Goal: Transaction & Acquisition: Subscribe to service/newsletter

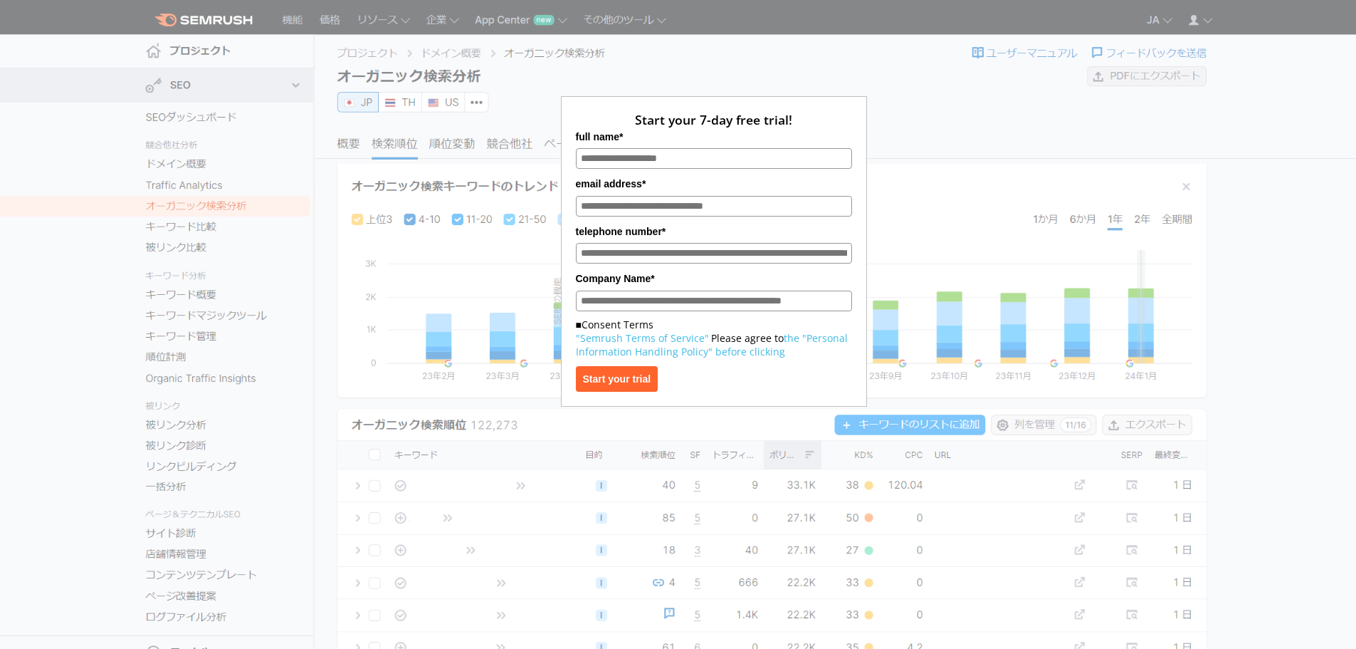
click at [992, 67] on div "Start your 7-day free trial! full name* email address* telephone number* Compan…" at bounding box center [714, 212] width 712 height 389
click at [980, 67] on div "Start your 7-day free trial! full name* email address* telephone number* Compan…" at bounding box center [714, 212] width 712 height 389
click at [896, 146] on div "Start your 7-day free trial! full name* email address* telephone number* Compan…" at bounding box center [714, 212] width 712 height 389
click at [935, 185] on div "Start your 7-day free trial! full name* email address* telephone number* Compan…" at bounding box center [714, 212] width 712 height 389
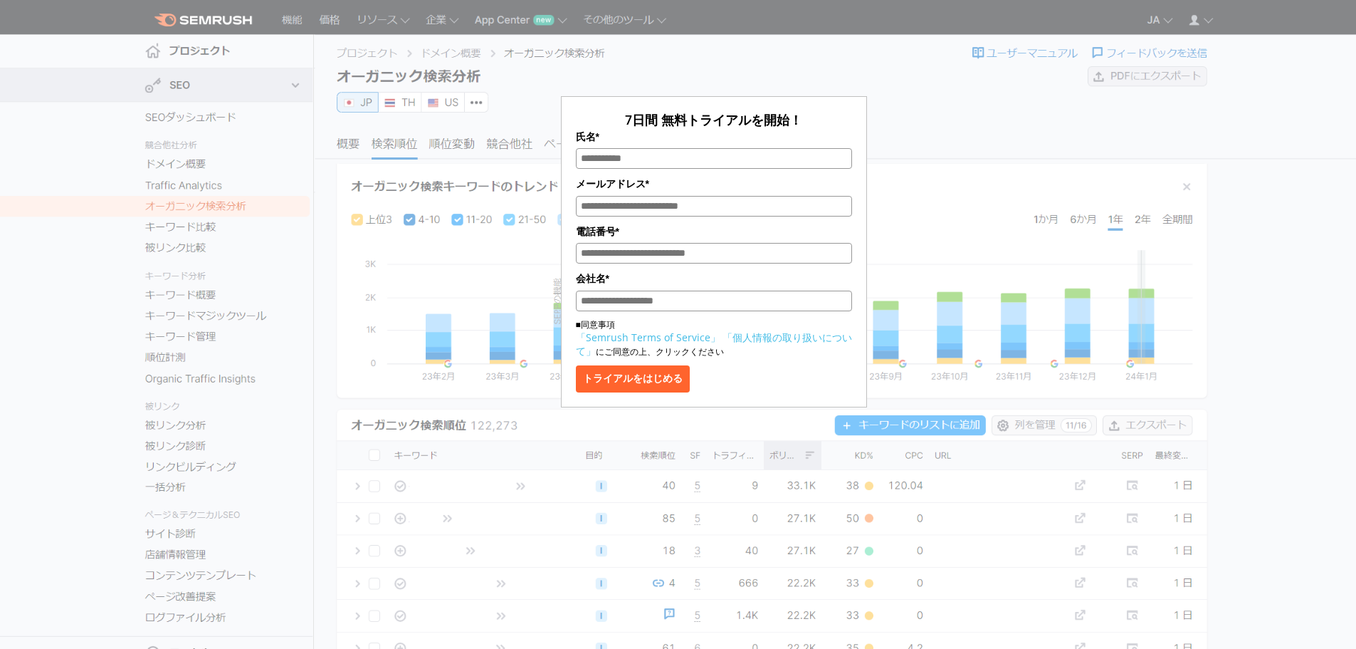
click at [900, 115] on div "7日間 無料トライアルを開始！ 氏名* メールアドレス* 電話番号* 会社名* ■同意事項 「Semrush Terms of Service」 「個人情報の…" at bounding box center [714, 212] width 712 height 389
drag, startPoint x: 682, startPoint y: 384, endPoint x: 991, endPoint y: 152, distance: 386.4
click at [682, 384] on button "トライアルをはじめる" at bounding box center [633, 378] width 114 height 27
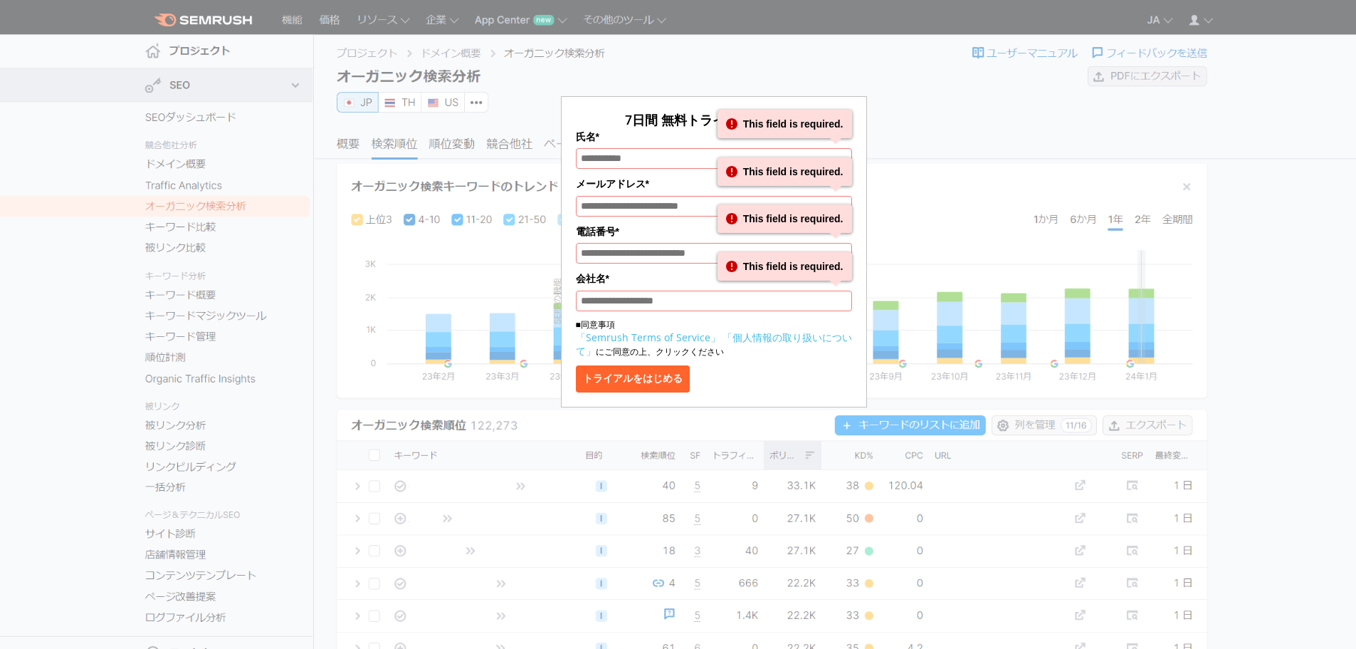
click at [955, 189] on div "7日間 無料トライアルを開始！ 氏名* This field is required. This field is required. メールアドレス* Th…" at bounding box center [714, 212] width 712 height 389
click at [679, 159] on input "氏名*" at bounding box center [714, 158] width 276 height 21
click at [641, 154] on input "氏名*" at bounding box center [714, 158] width 276 height 21
drag, startPoint x: 1240, startPoint y: 115, endPoint x: 152, endPoint y: 17, distance: 1092.2
click at [1233, 117] on div "7日間 無料トライアルを開始！ 氏名* This field is required. This field is required. メールアドレス* Th…" at bounding box center [715, 207] width 1146 height 400
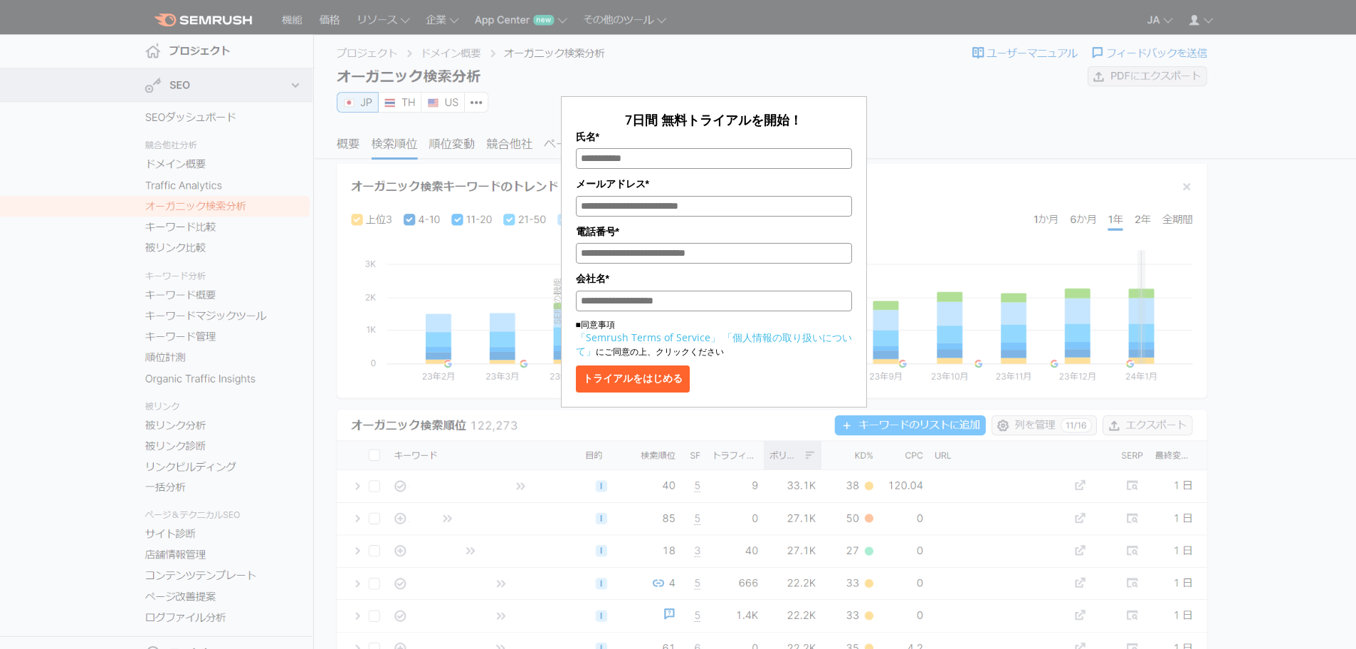
click at [1019, 137] on div "7日間 無料トライアルを開始！ 氏名* メールアドレス* 電話番号* 会社名* ■同意事項 「Semrush Terms of Service」 「個人情報の…" at bounding box center [714, 212] width 712 height 389
click at [1044, 184] on div "7日間 無料トライアルを開始！ 氏名* メールアドレス* 電話番号* 会社名* ■同意事項 「Semrush Terms of Service」 「個人情報の…" at bounding box center [714, 212] width 712 height 389
click at [905, 163] on div "7日間 無料トライアルを開始！ 氏名* メールアドレス* 電話番号* 会社名* ■同意事項 「Semrush Terms of Service」 「個人情報の…" at bounding box center [714, 212] width 712 height 389
click at [953, 204] on div "7日間 無料トライアルを開始！ 氏名* メールアドレス* 電話番号* 会社名* ■同意事項 「Semrush Terms of Service」 「個人情報の…" at bounding box center [714, 212] width 712 height 389
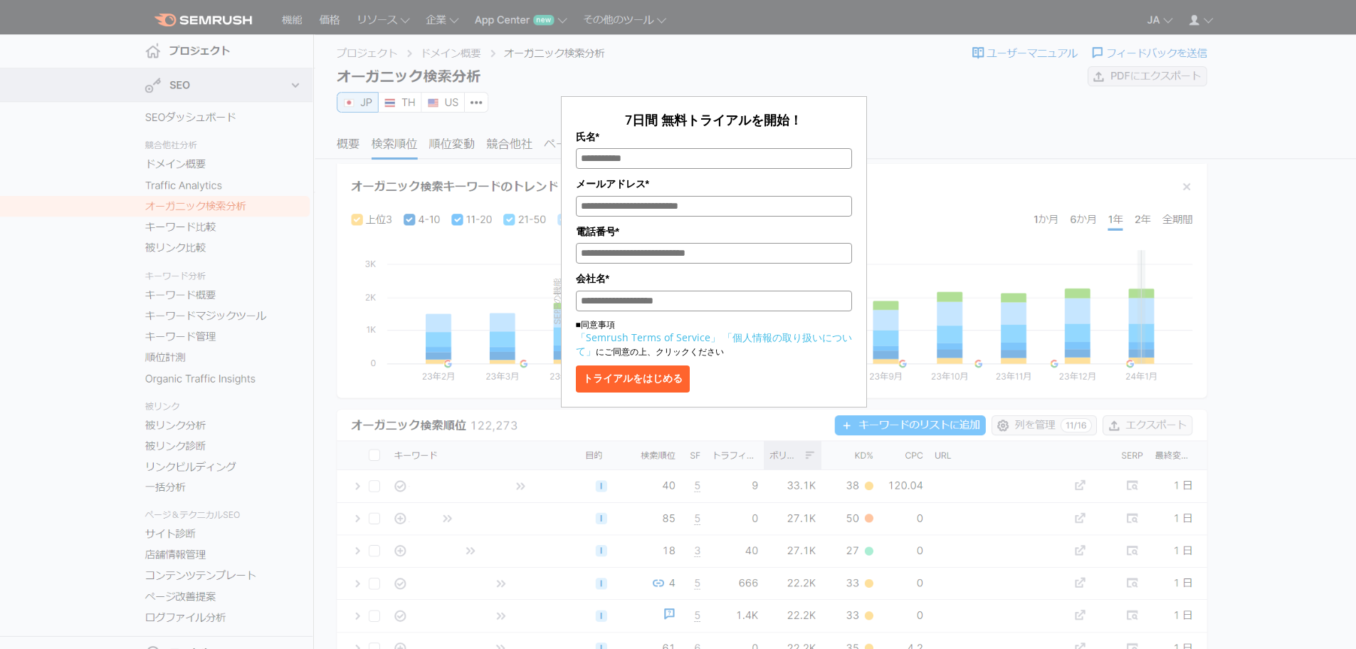
click at [982, 185] on div "7日間 無料トライアルを開始！ 氏名* メールアドレス* 電話番号* 会社名* ■同意事項 「Semrush Terms of Service」 「個人情報の…" at bounding box center [714, 212] width 712 height 389
drag, startPoint x: 982, startPoint y: 185, endPoint x: 496, endPoint y: 158, distance: 486.3
click at [976, 185] on div "7日間 無料トライアルを開始！ 氏名* メールアドレス* 電話番号* 会社名* ■同意事項 「Semrush Terms of Service」 「個人情報の…" at bounding box center [714, 212] width 712 height 389
